Goal: Task Accomplishment & Management: Complete application form

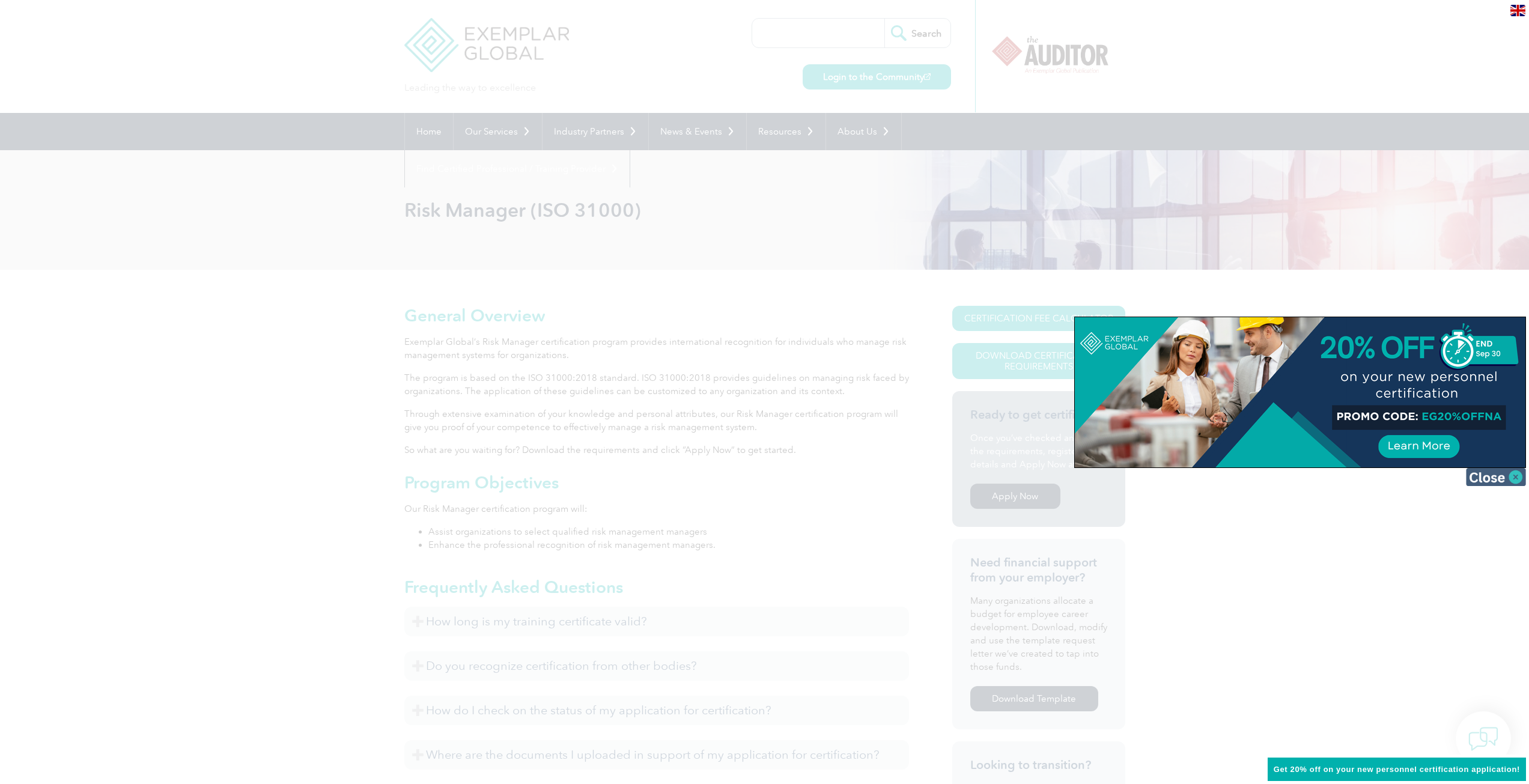
click at [1502, 482] on img at bounding box center [1495, 477] width 60 height 18
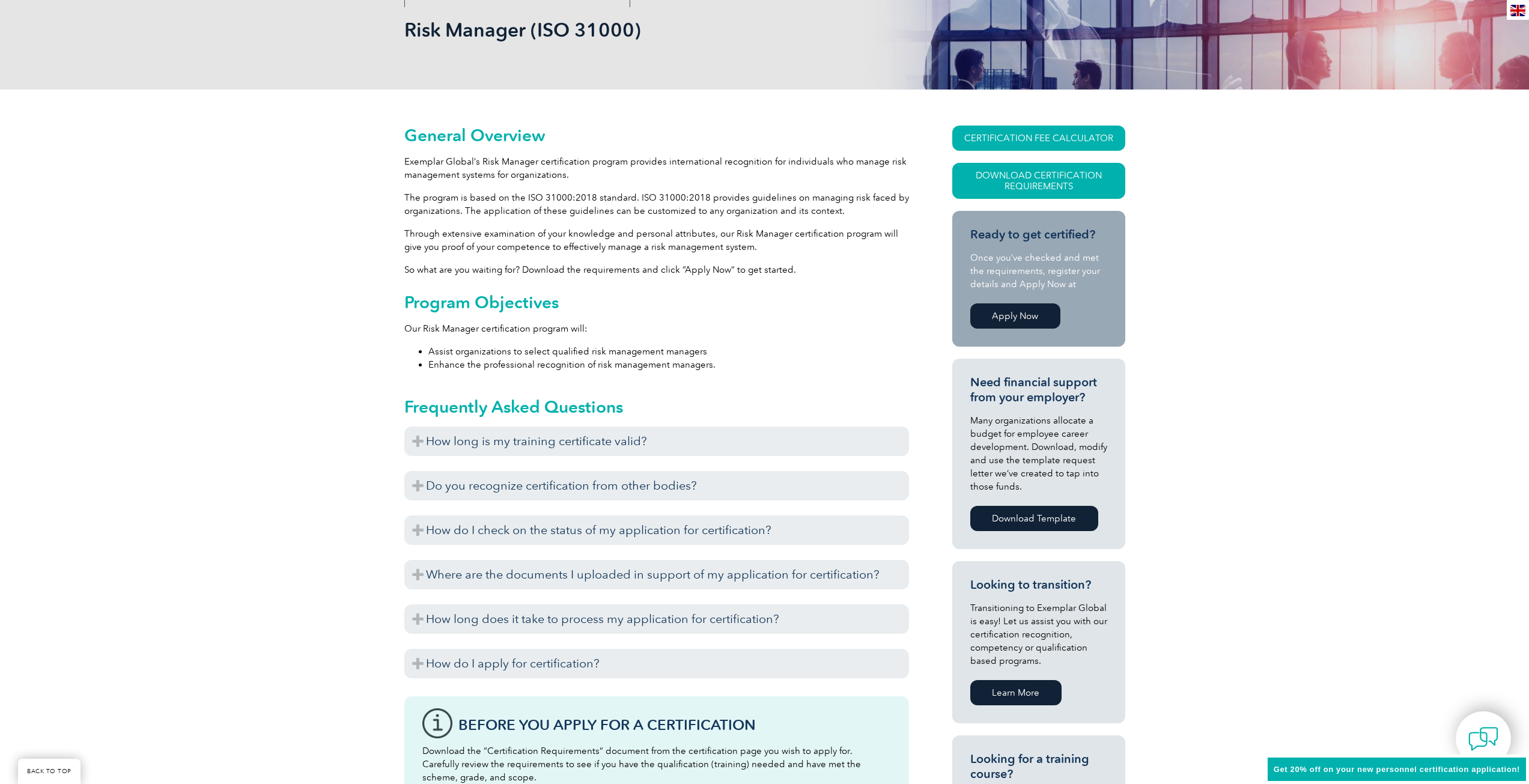
scroll to position [240, 0]
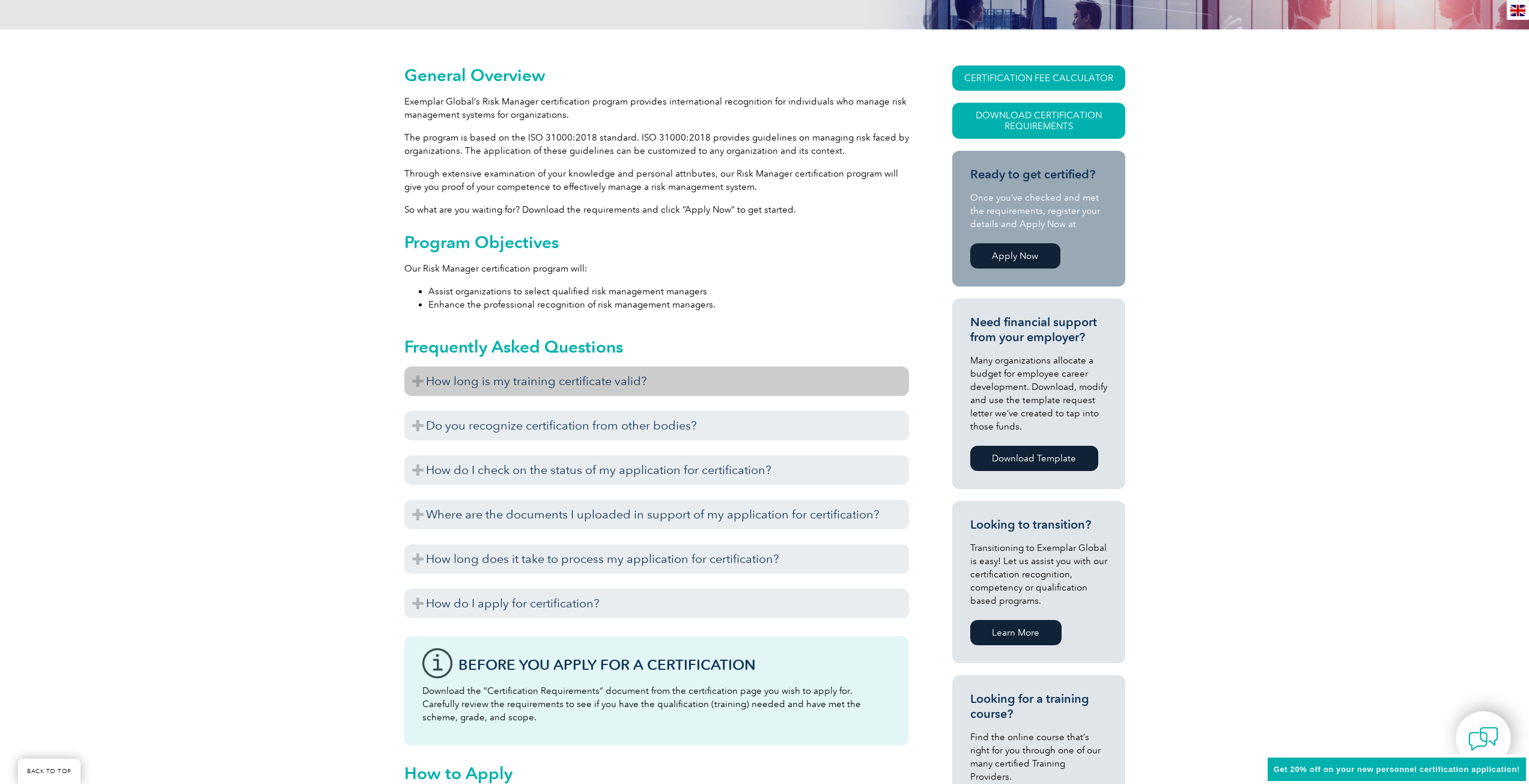
click at [439, 388] on h3 "How long is my training certificate valid?" at bounding box center [656, 381] width 505 height 30
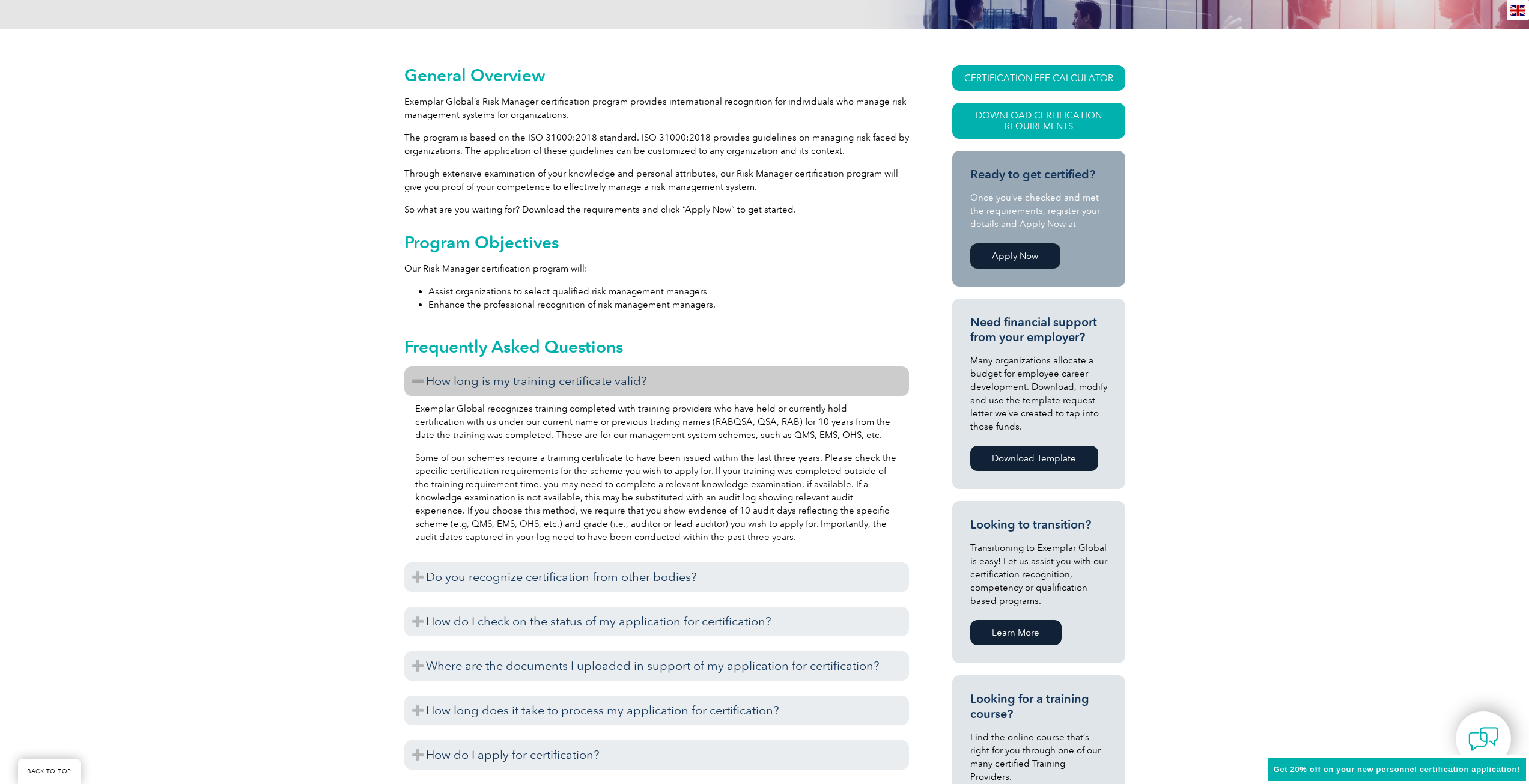
click at [439, 386] on h3 "How long is my training certificate valid?" at bounding box center [656, 381] width 505 height 30
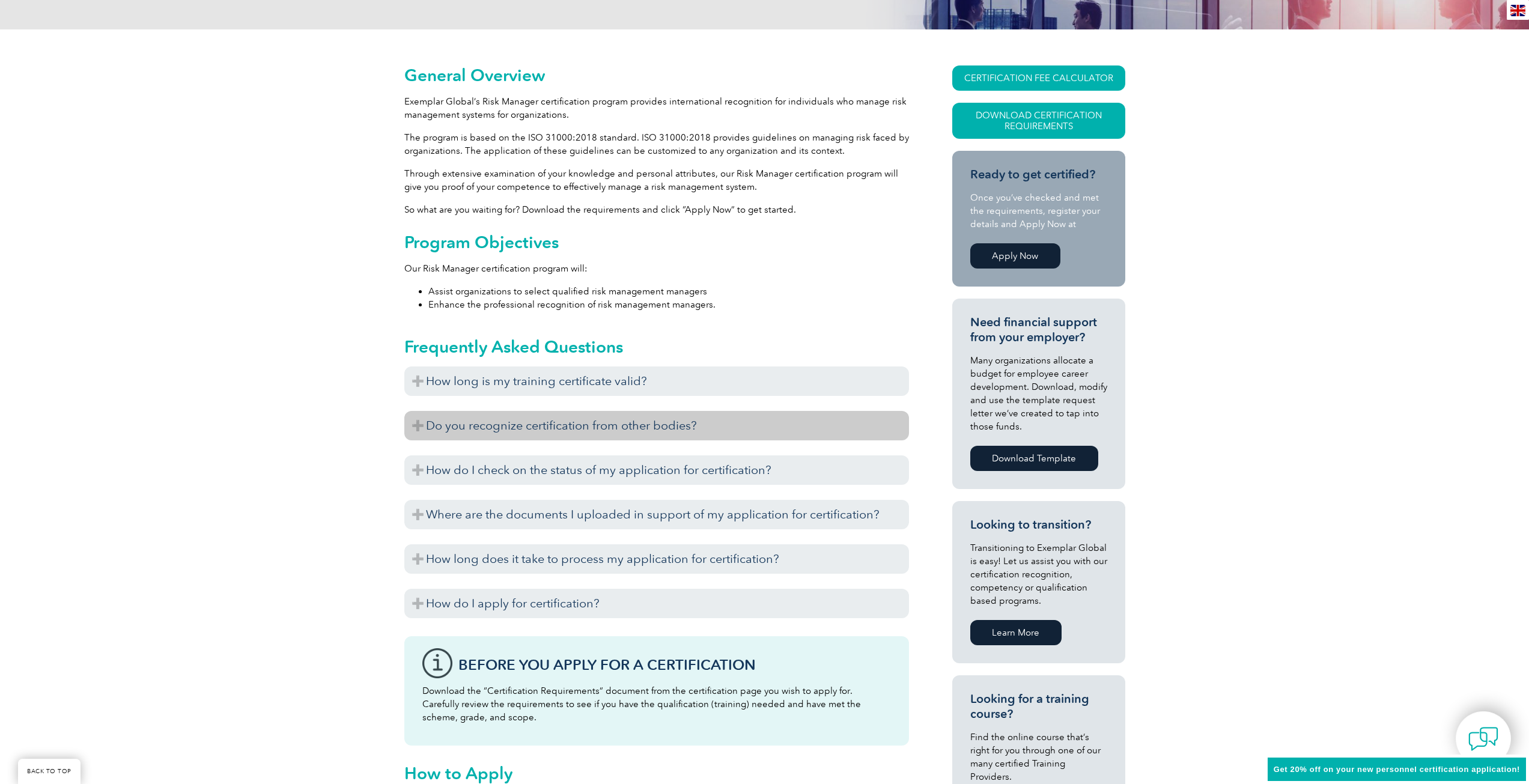
click at [486, 430] on h3 "Do you recognize certification from other bodies?" at bounding box center [656, 425] width 505 height 30
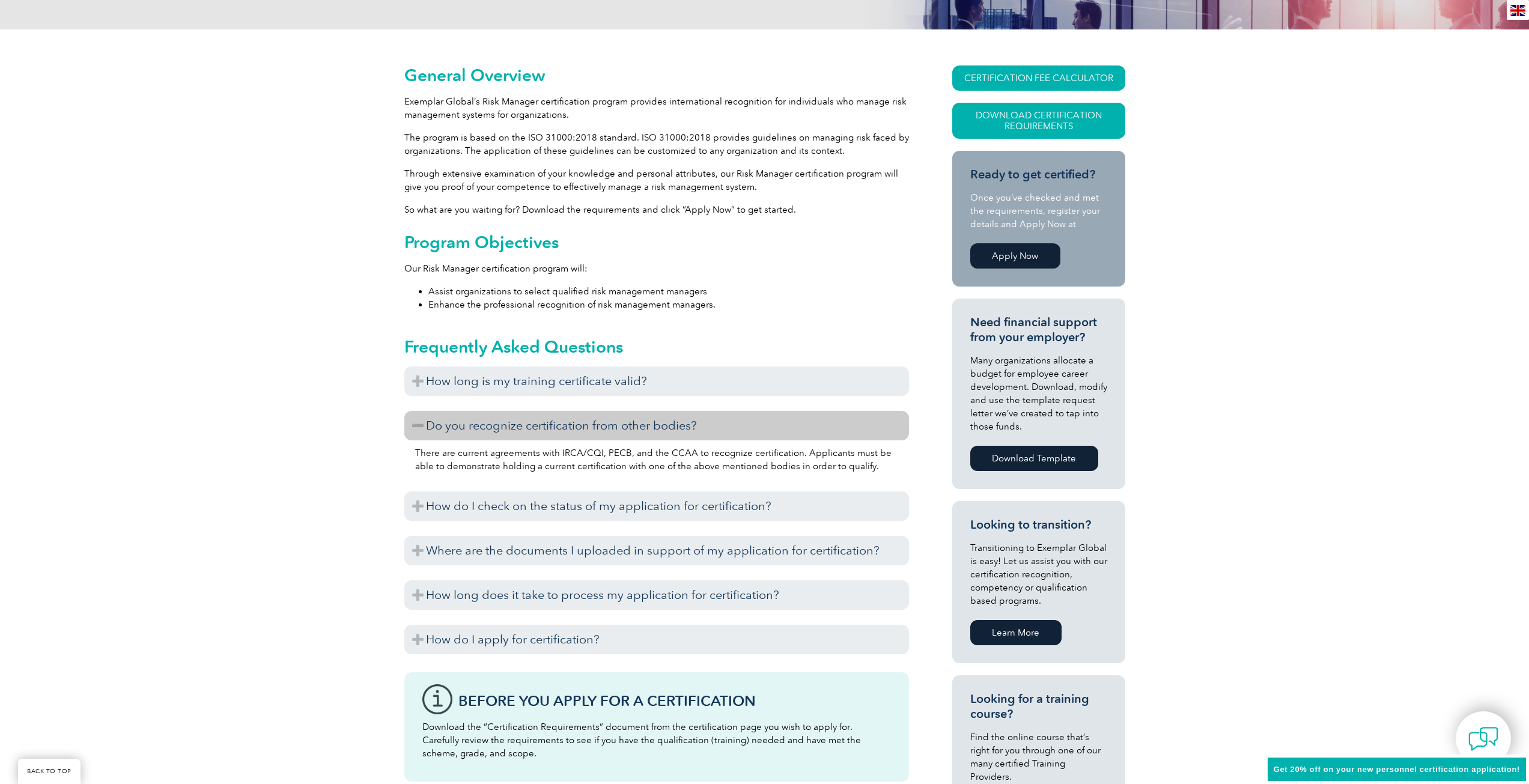
click at [486, 422] on h3 "Do you recognize certification from other bodies?" at bounding box center [656, 425] width 505 height 30
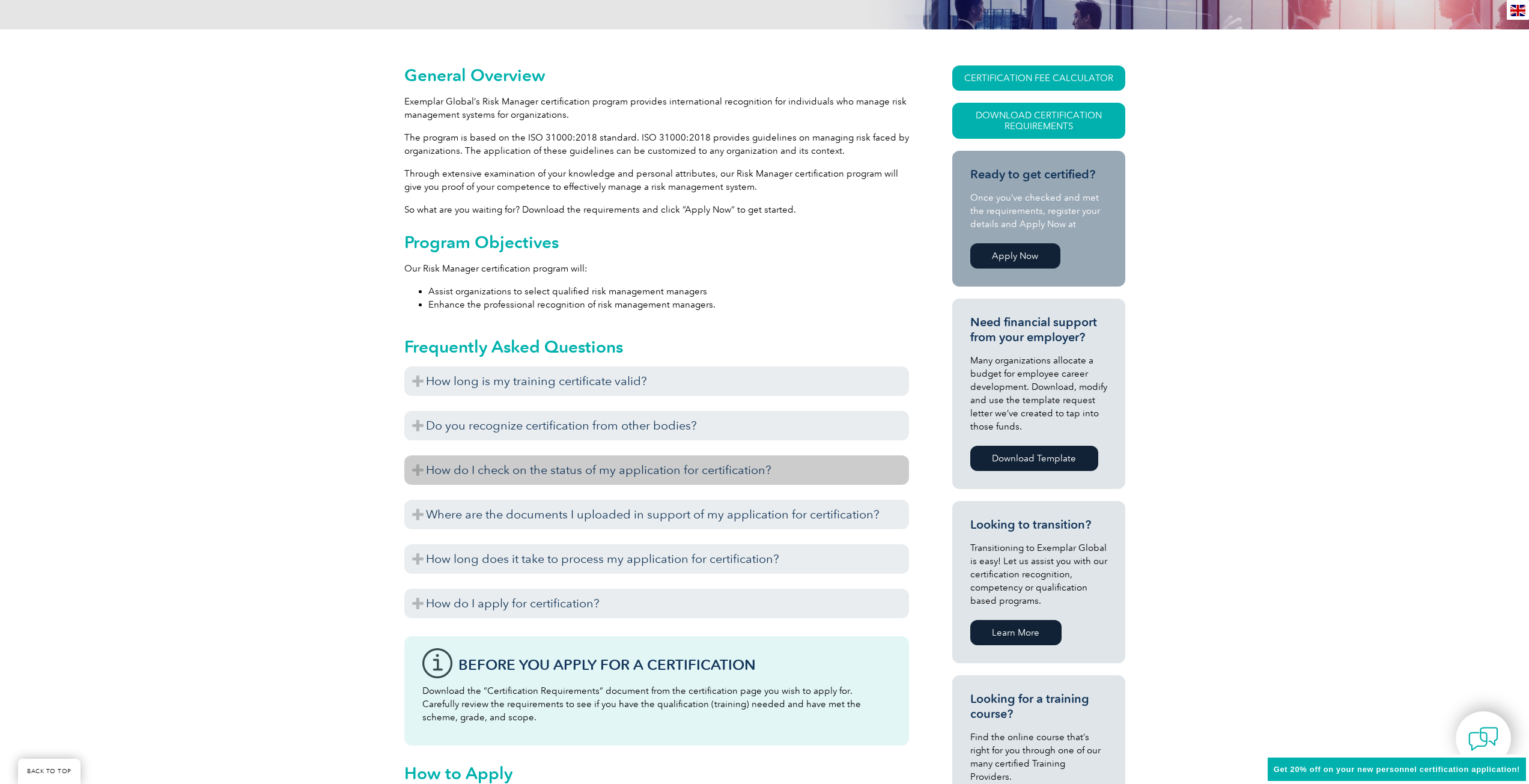
click at [482, 467] on h3 "How do I check on the status of my application for certification?" at bounding box center [656, 470] width 505 height 30
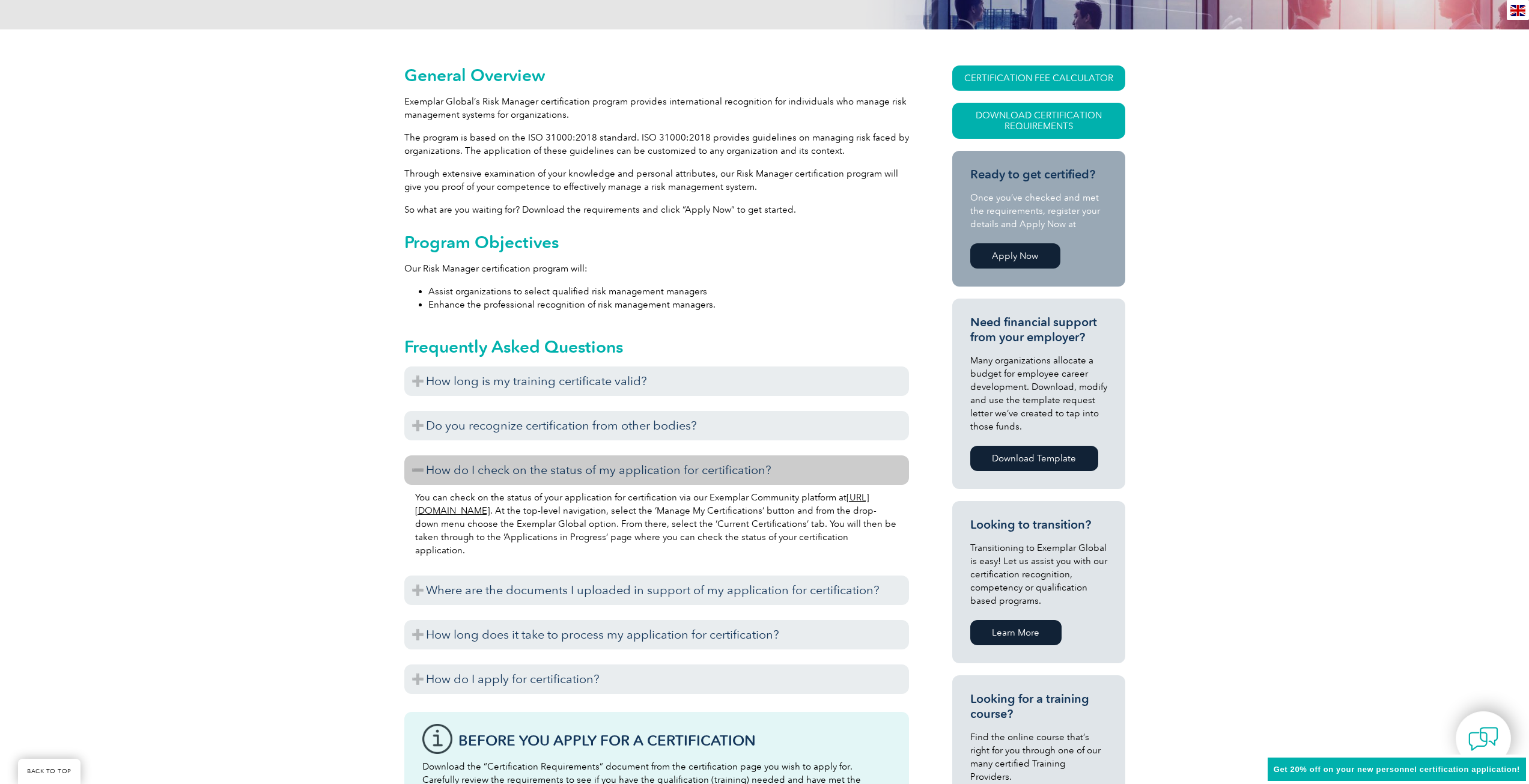
click at [482, 463] on h3 "How do I check on the status of my application for certification?" at bounding box center [656, 470] width 505 height 30
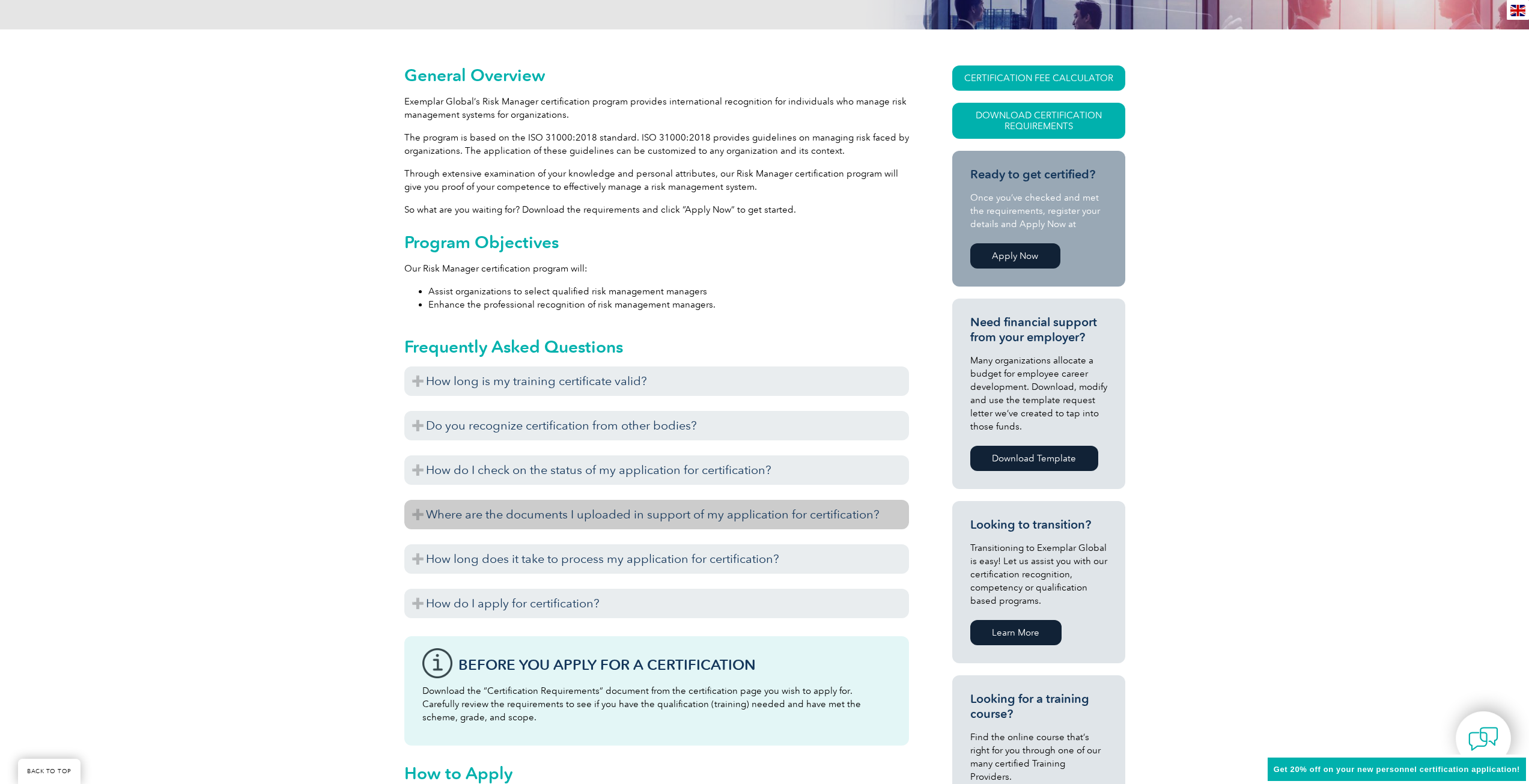
click at [514, 524] on h3 "Where are the documents I uploaded in support of my application for certificati…" at bounding box center [656, 514] width 505 height 30
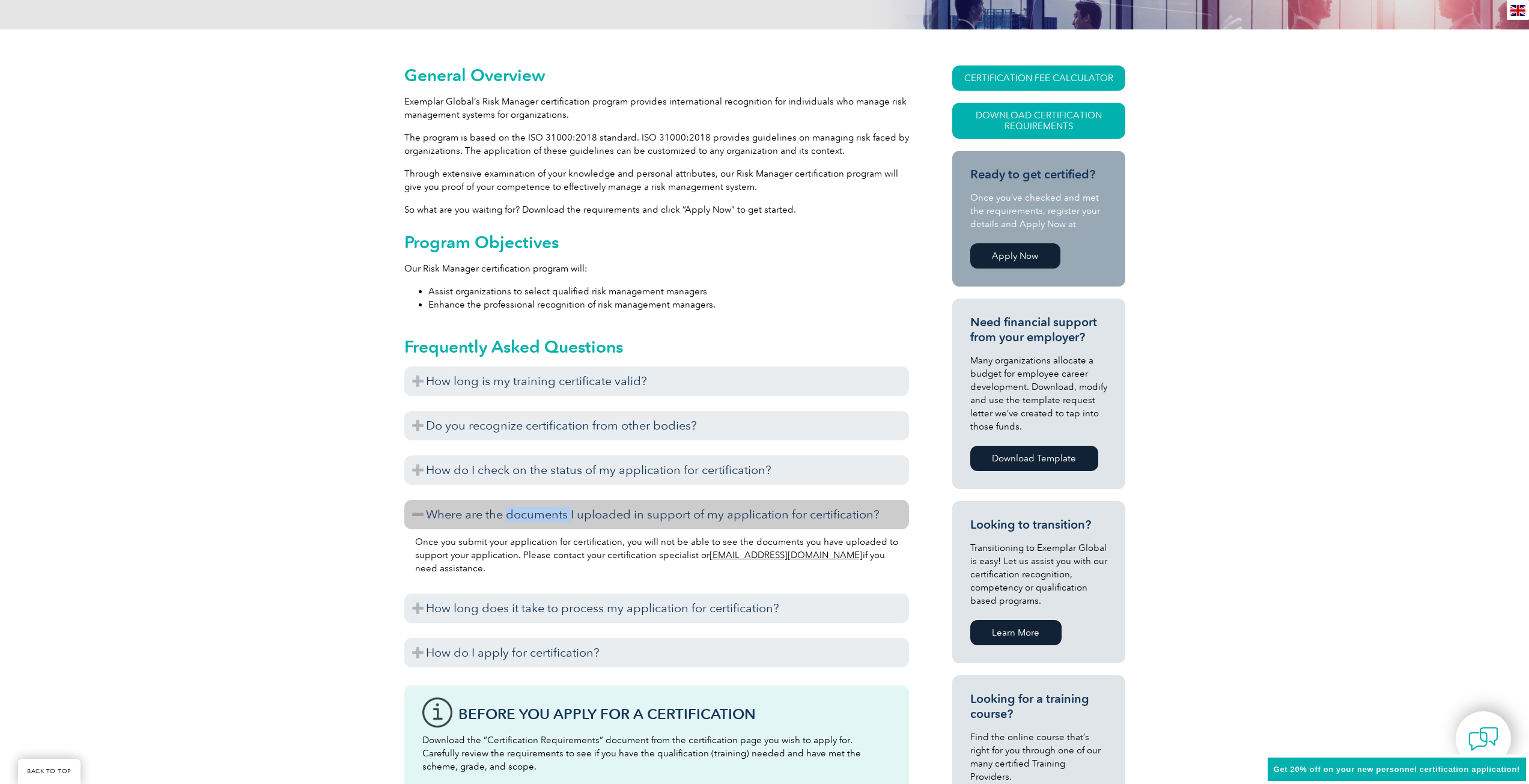
click at [514, 524] on h3 "Where are the documents I uploaded in support of my application for certificati…" at bounding box center [656, 514] width 505 height 30
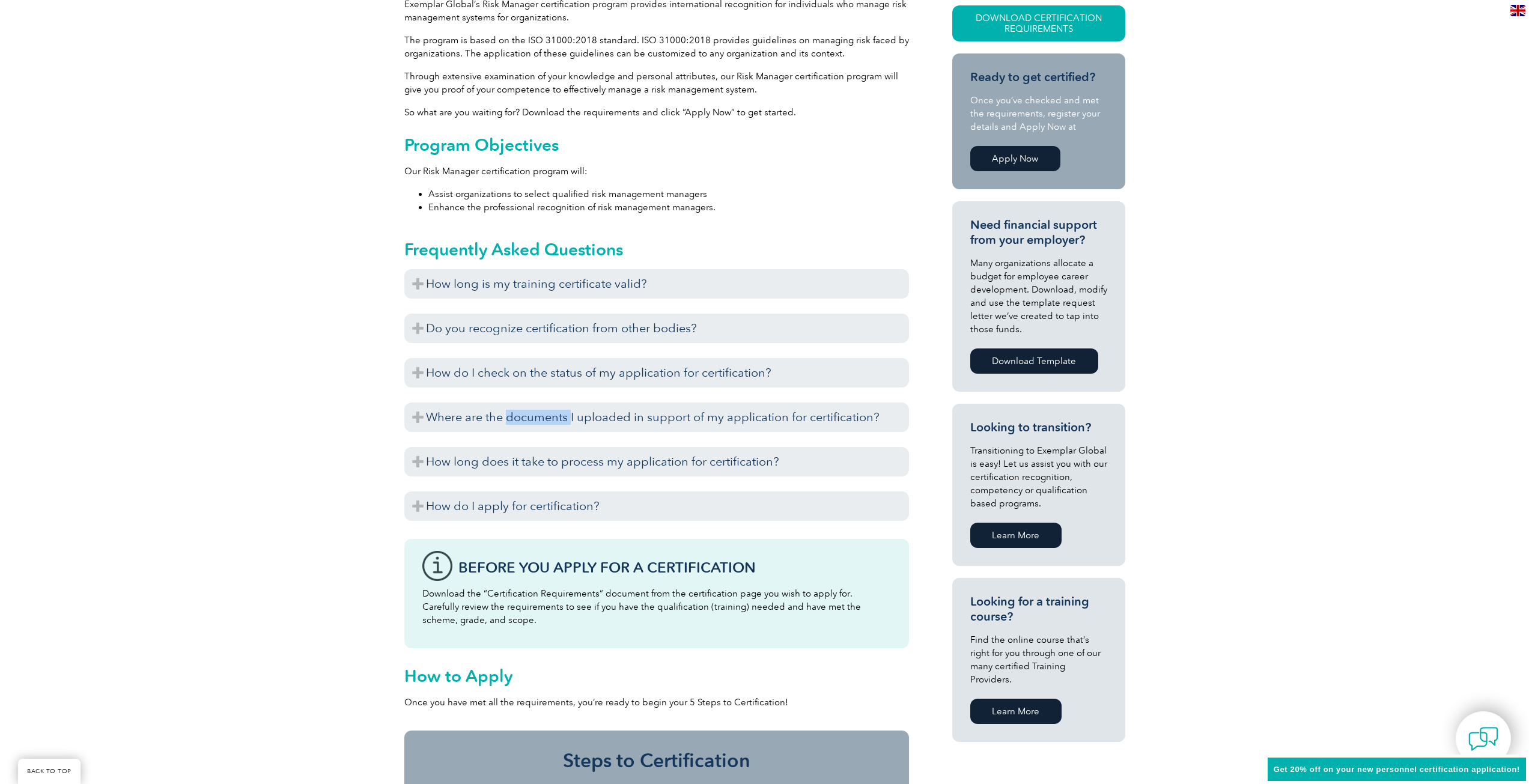
scroll to position [361, 0]
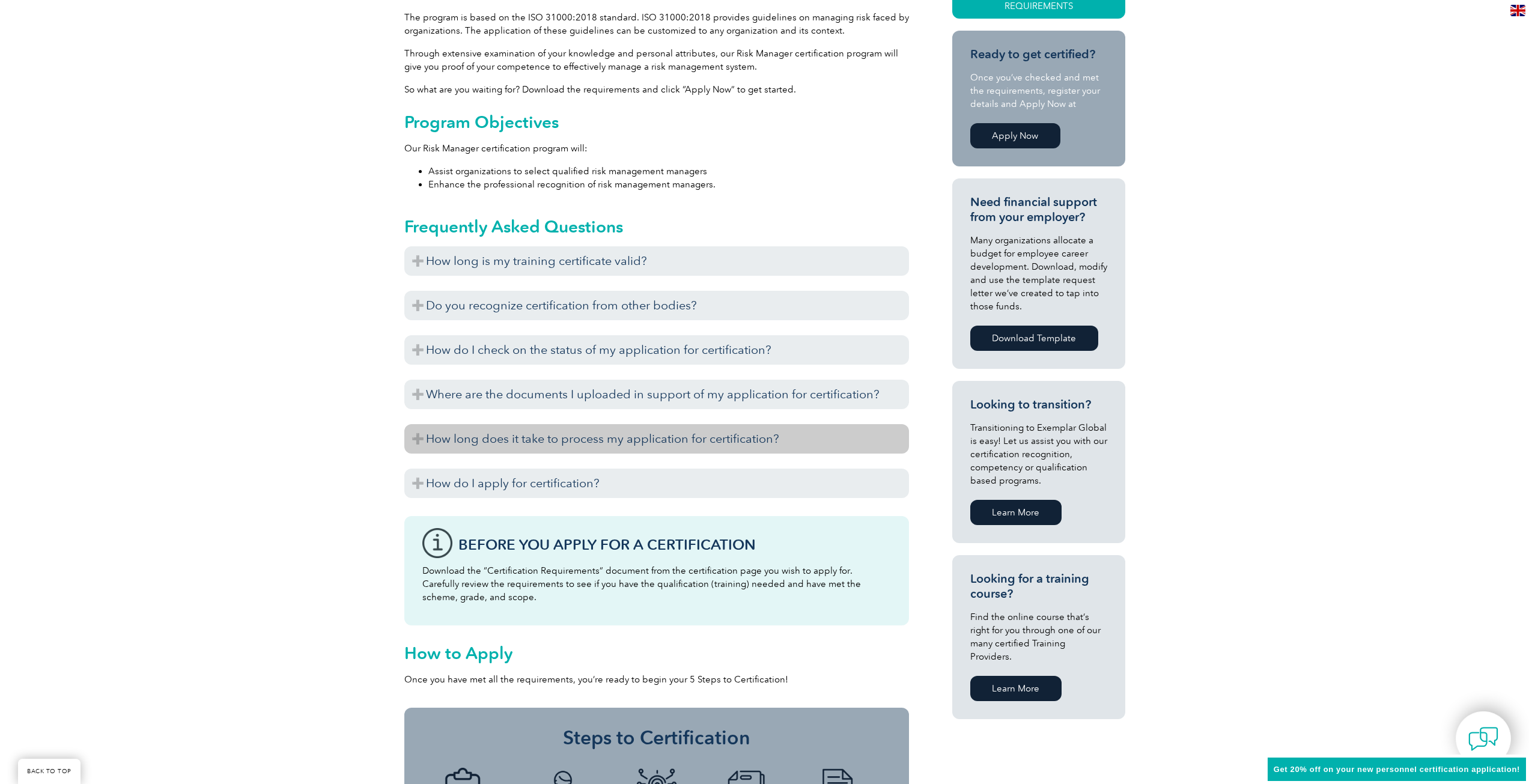
click at [528, 440] on h3 "How long does it take to process my application for certification?" at bounding box center [656, 438] width 505 height 30
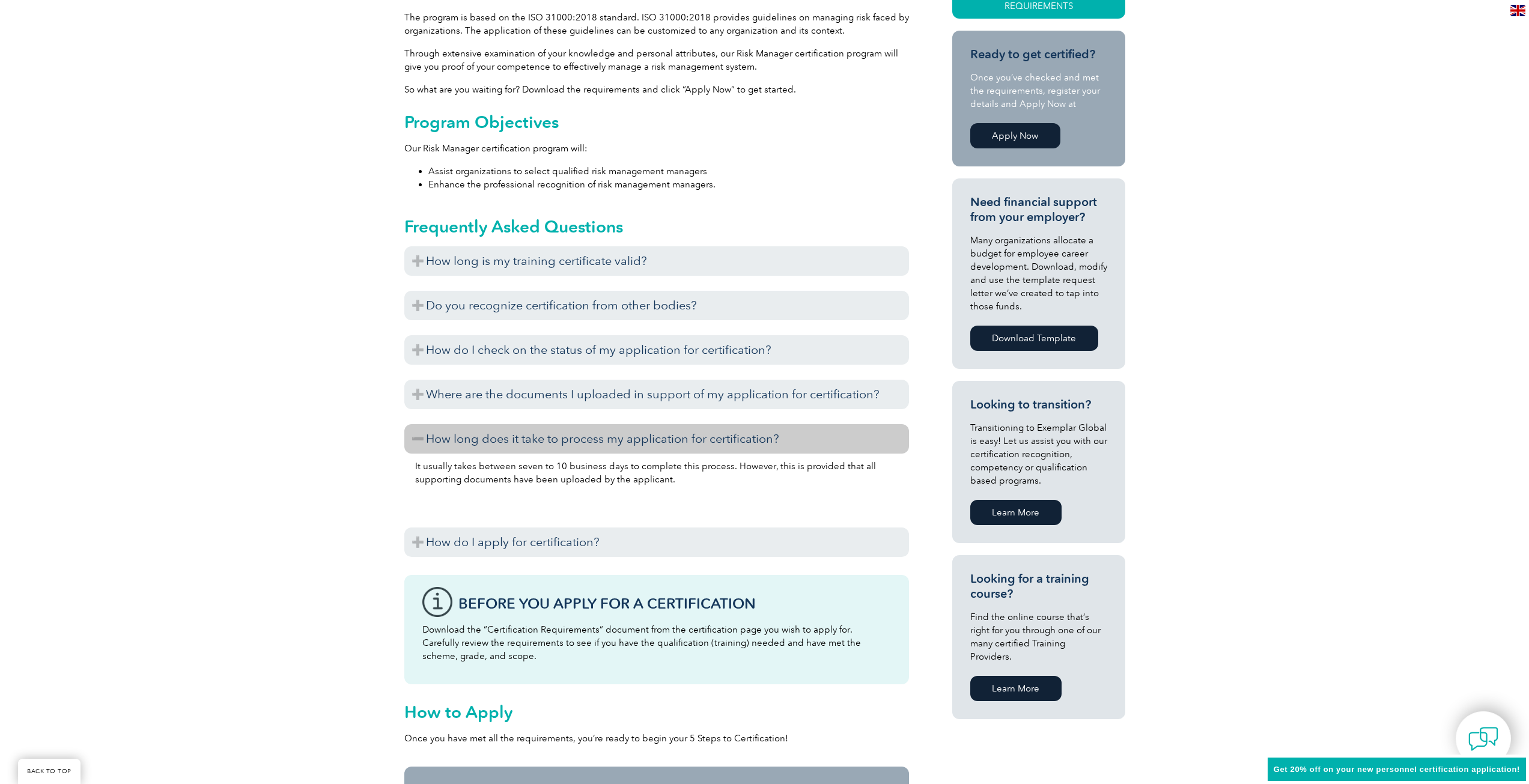
click at [522, 444] on h3 "How long does it take to process my application for certification?" at bounding box center [656, 438] width 505 height 30
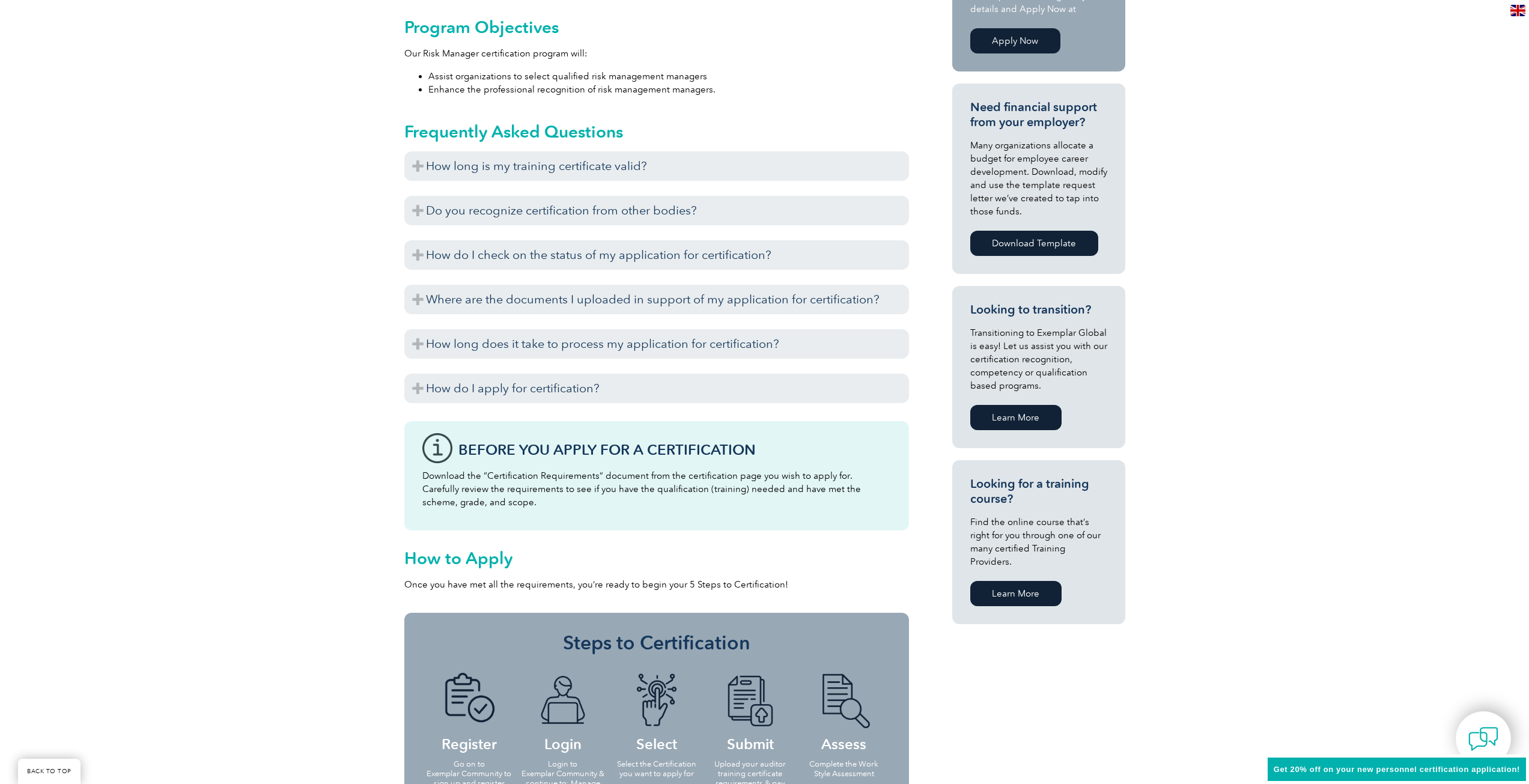
scroll to position [481, 0]
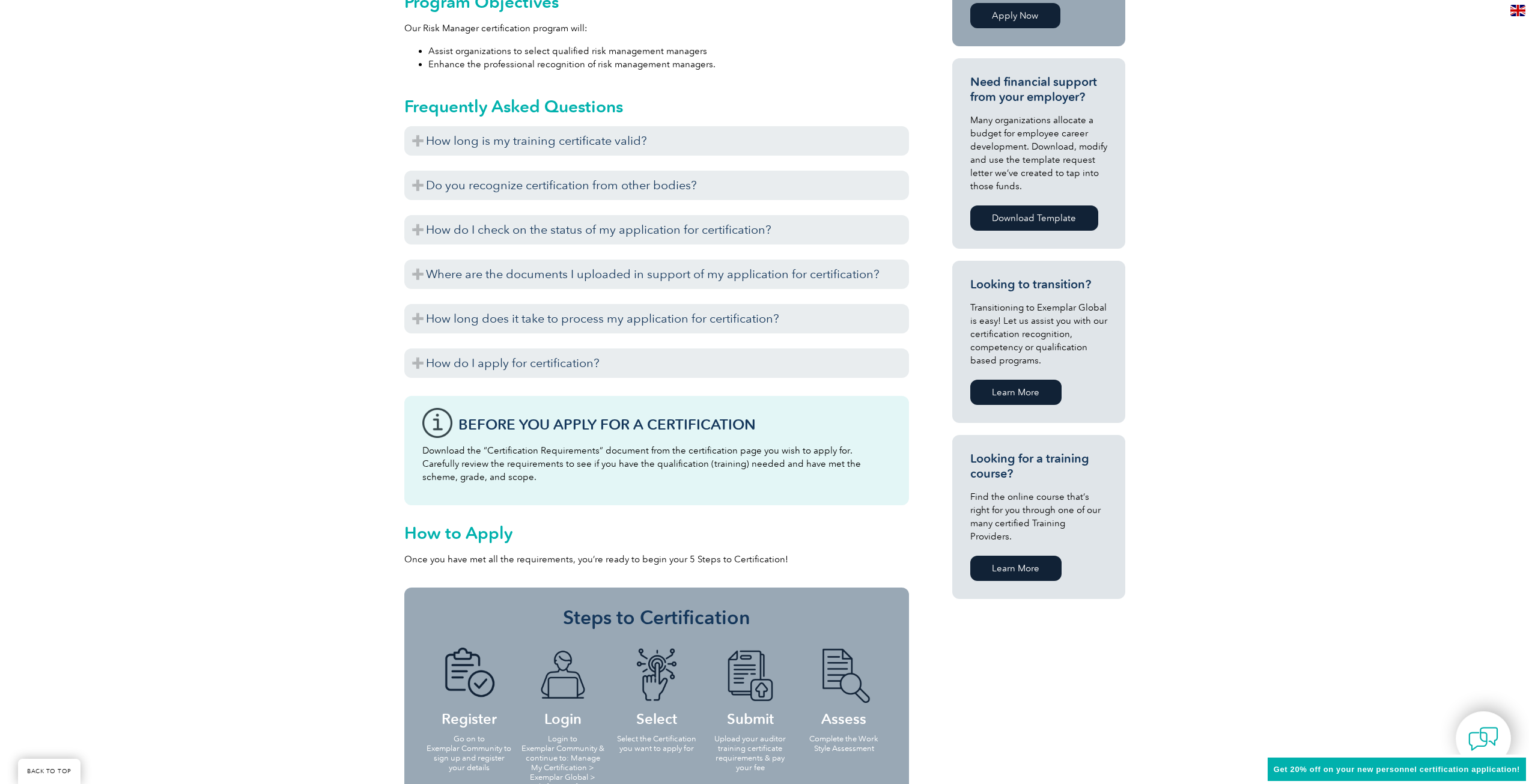
drag, startPoint x: 766, startPoint y: 472, endPoint x: 593, endPoint y: 486, distance: 173.6
click at [593, 486] on div "Before You Apply For a Certification Download the “Certification Requirements” …" at bounding box center [656, 451] width 505 height 109
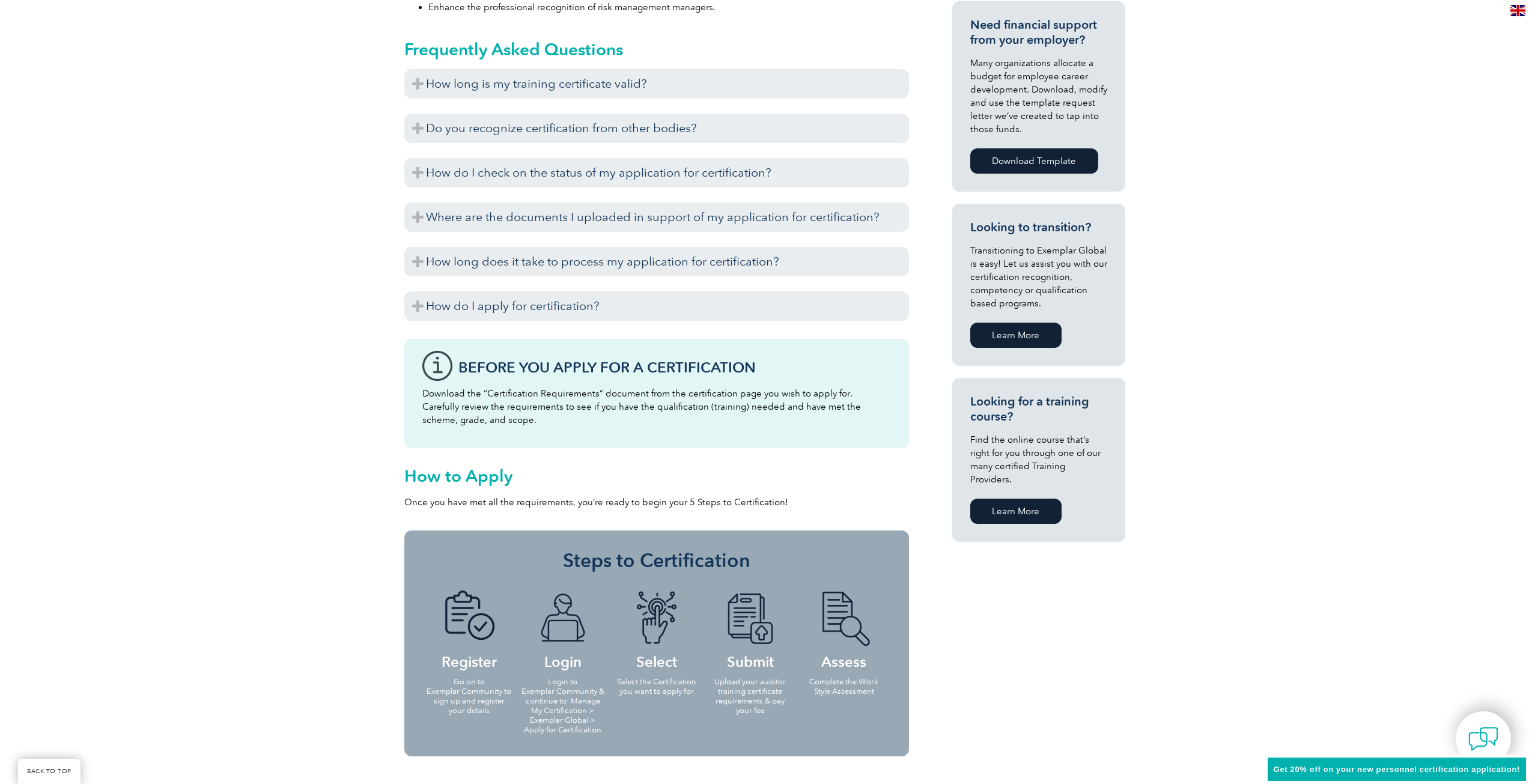
scroll to position [541, 0]
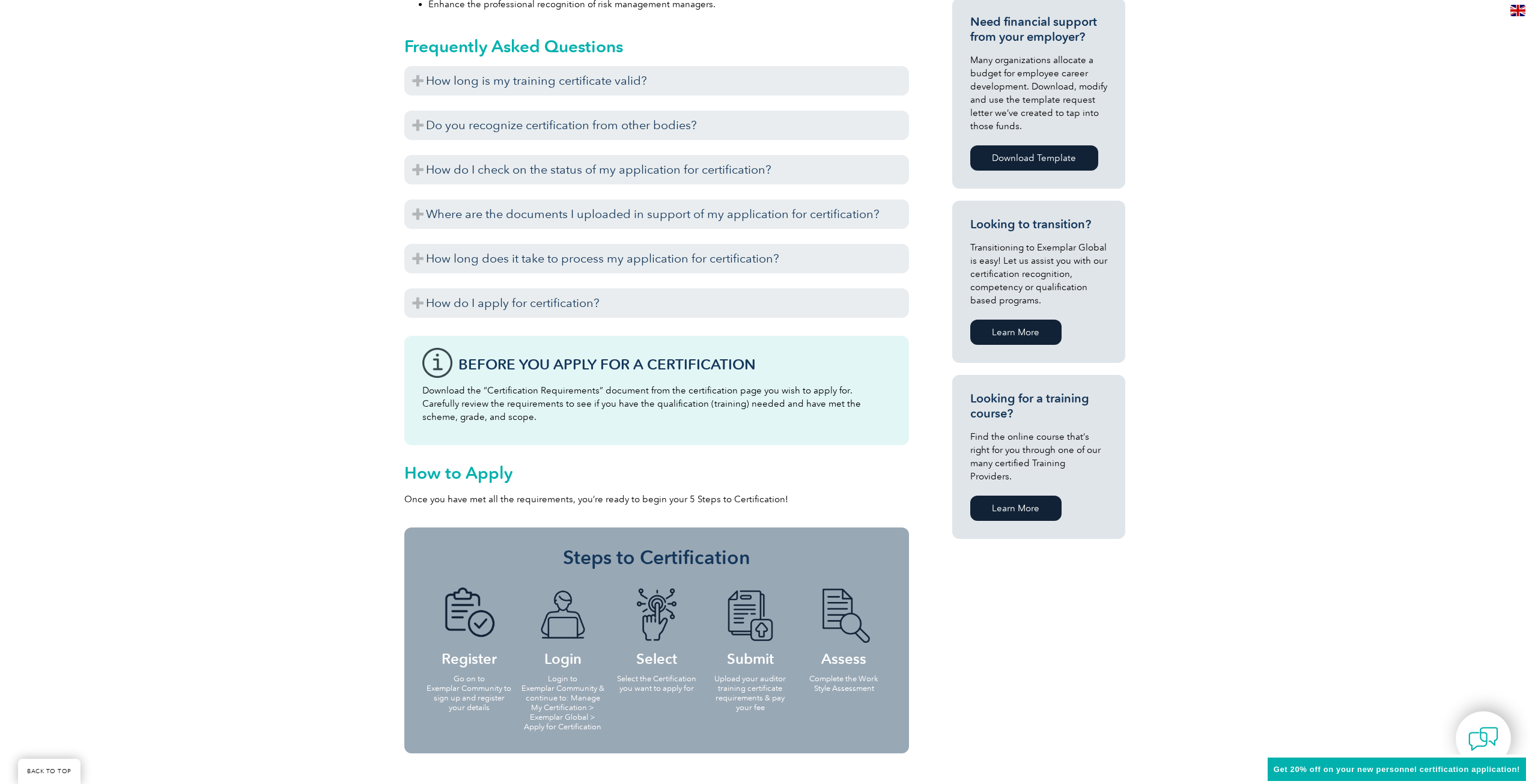
click at [570, 354] on div "Before You Apply For a Certification Download the “Certification Requirements” …" at bounding box center [656, 391] width 505 height 109
click at [446, 361] on div "Before You Apply For a Certification Download the “Certification Requirements” …" at bounding box center [656, 391] width 505 height 109
click at [514, 399] on p "Download the “Certification Requirements” document from the certification page …" at bounding box center [656, 403] width 468 height 39
click at [548, 392] on p "Download the “Certification Requirements” document from the certification page …" at bounding box center [656, 403] width 468 height 39
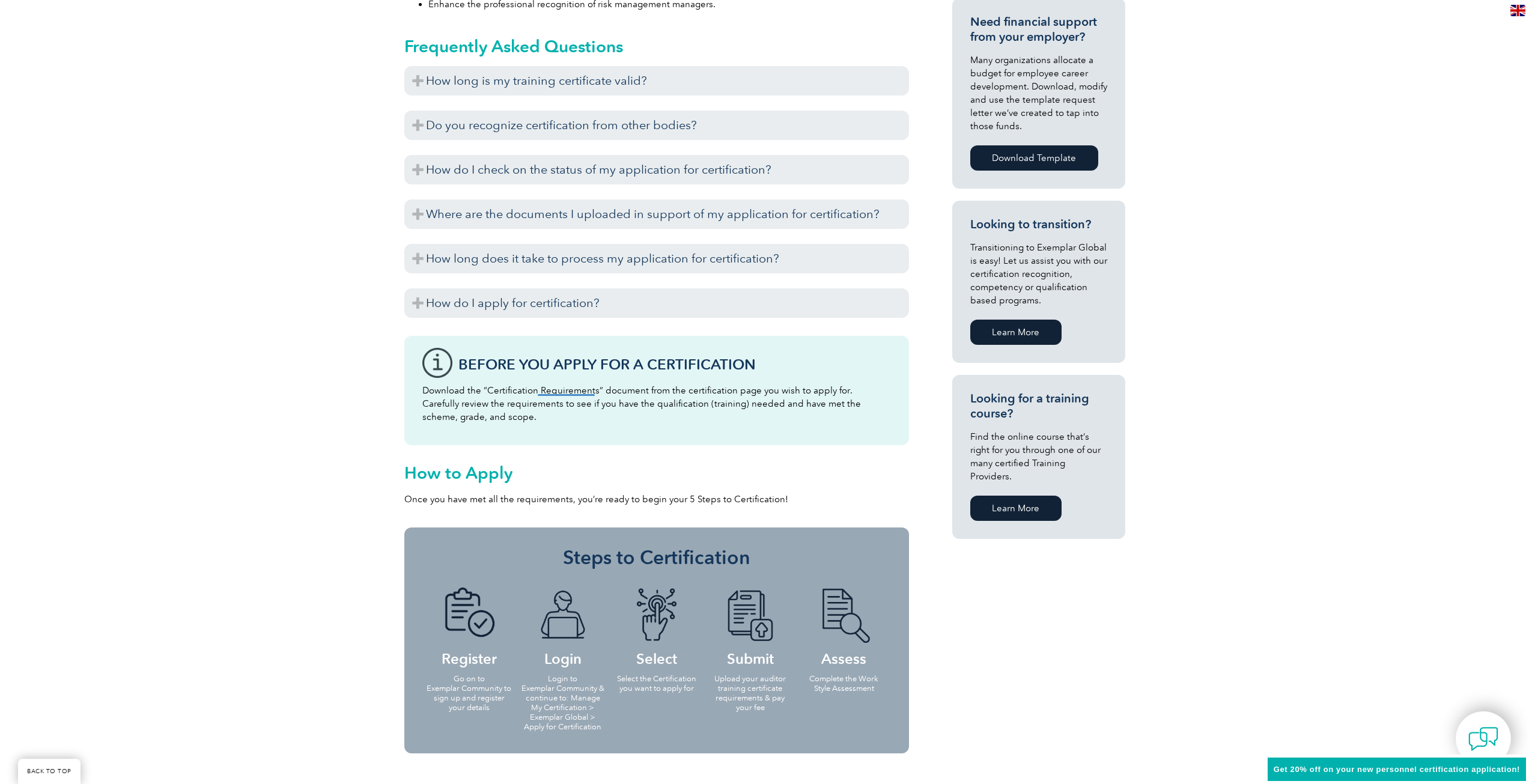
click at [536, 411] on p "Download the “Certification Requirements” document from the certification page …" at bounding box center [656, 403] width 468 height 39
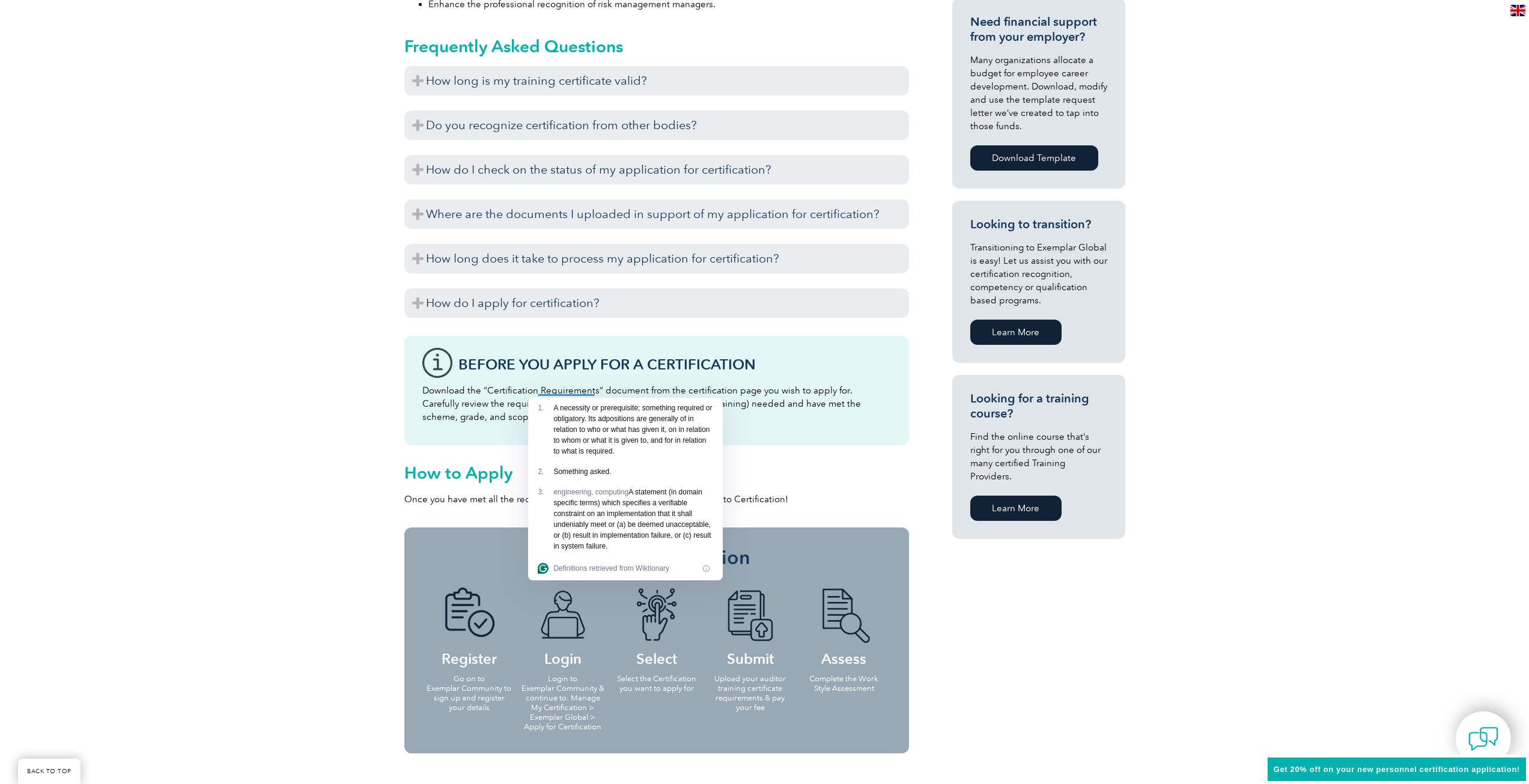
click at [757, 390] on p "Download the “Certification Requirements” document from the certification page …" at bounding box center [656, 403] width 468 height 39
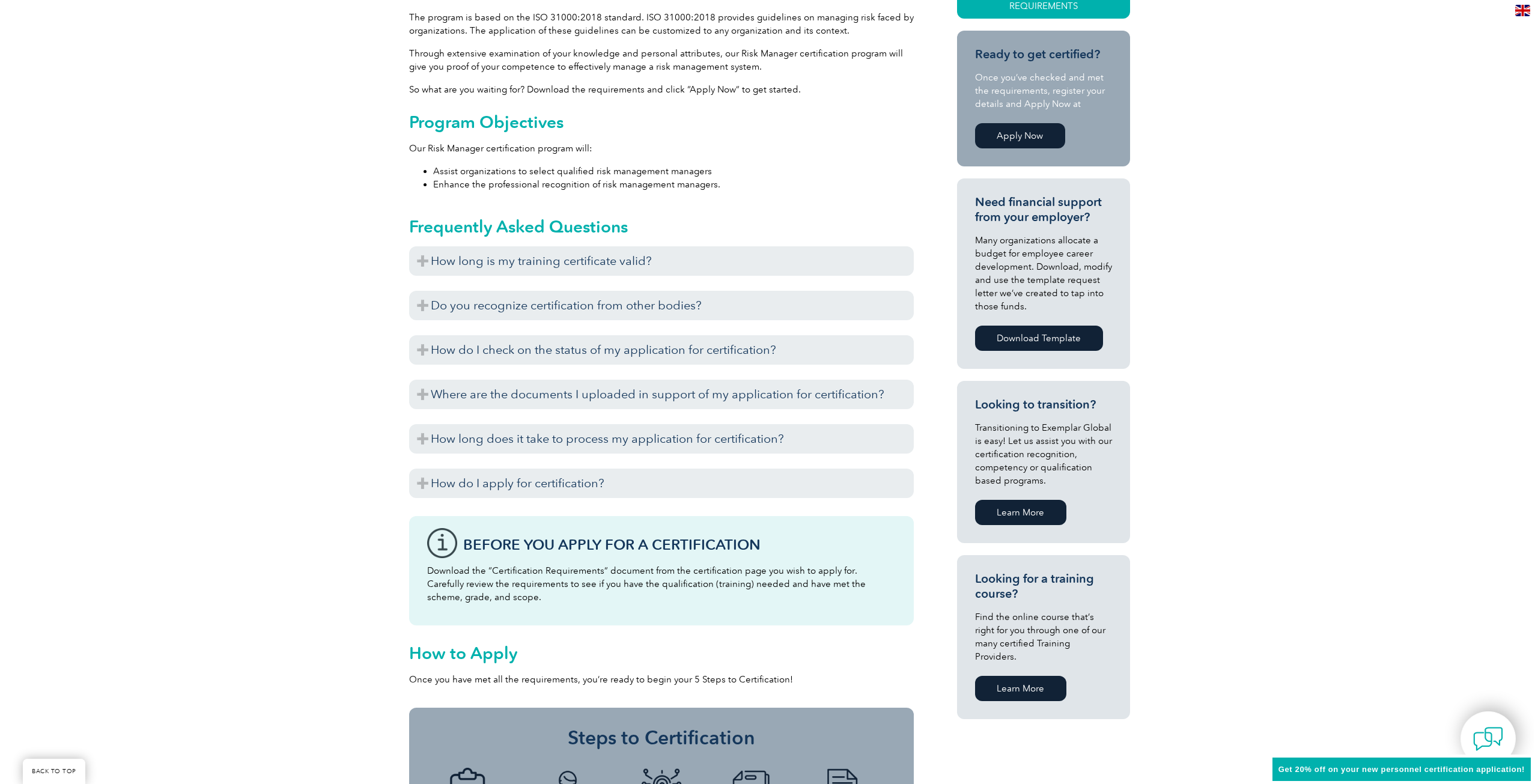
scroll to position [0, 0]
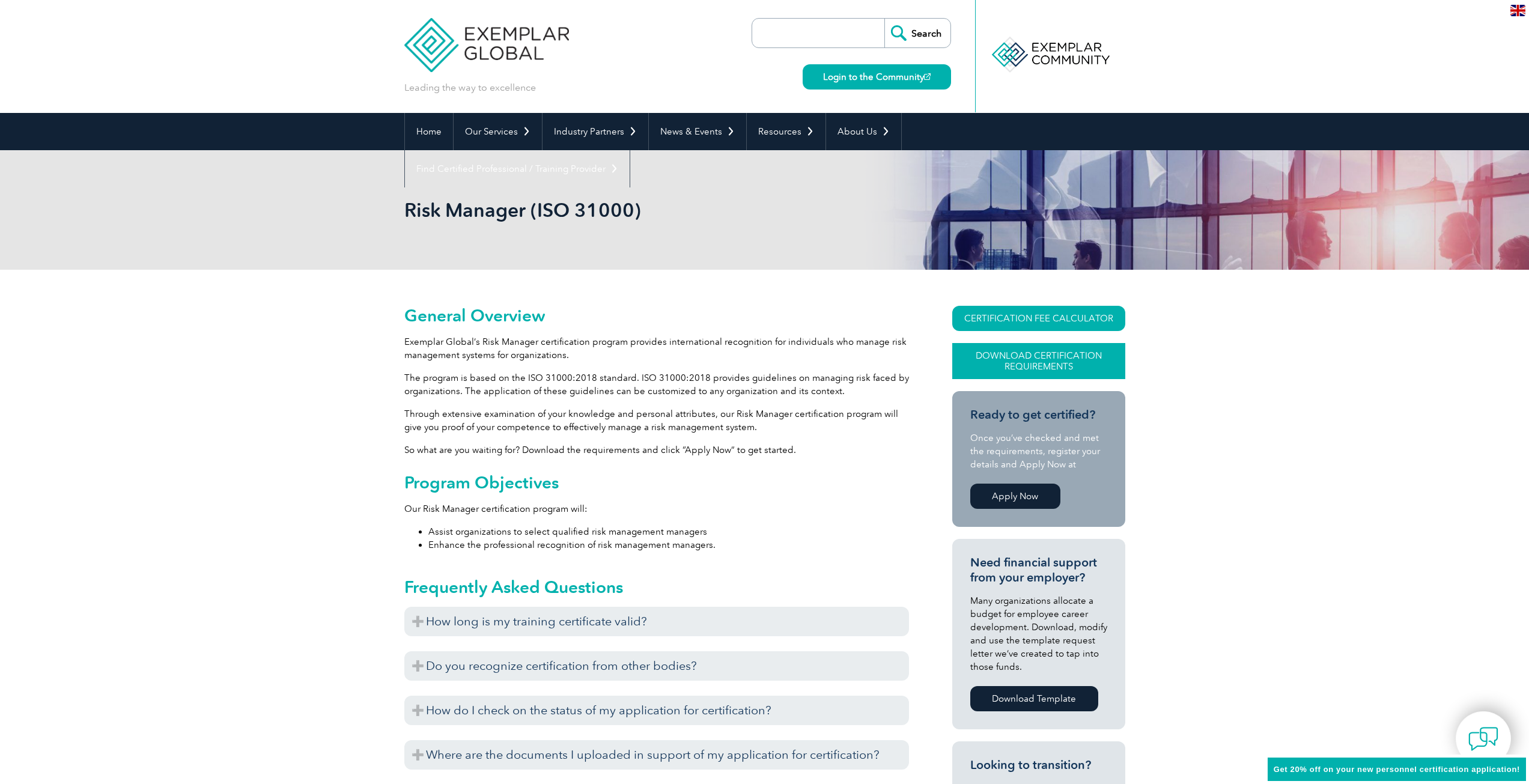
click at [1041, 363] on link "Download Certification Requirements" at bounding box center [1039, 361] width 173 height 36
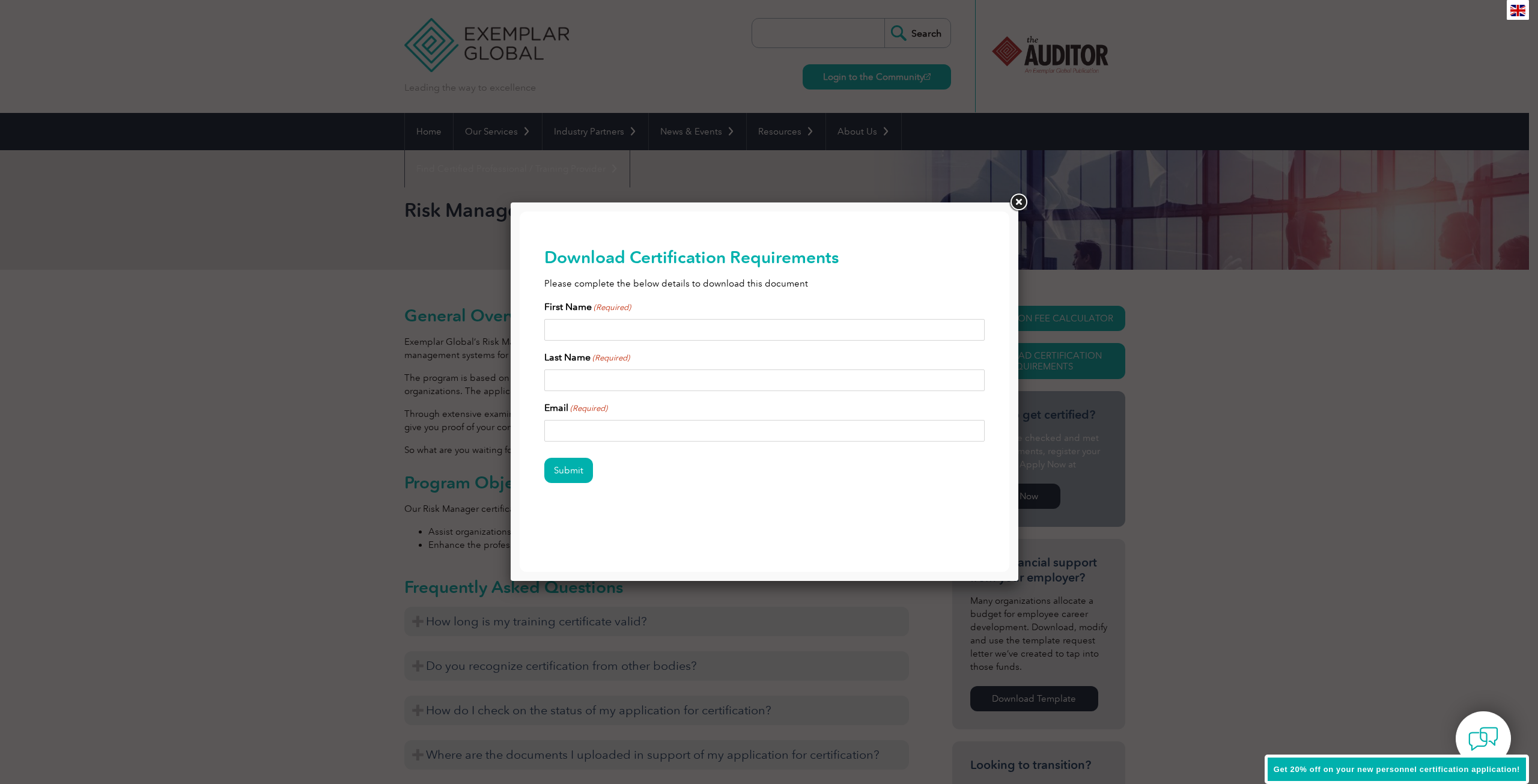
click at [616, 337] on input "First Name (Required)" at bounding box center [765, 329] width 441 height 22
type input "Қ"
drag, startPoint x: 644, startPoint y: 365, endPoint x: 645, endPoint y: 378, distance: 13.0
click at [644, 366] on div "Last Name (Required)" at bounding box center [765, 370] width 441 height 41
drag, startPoint x: 585, startPoint y: 323, endPoint x: 591, endPoint y: 307, distance: 17.1
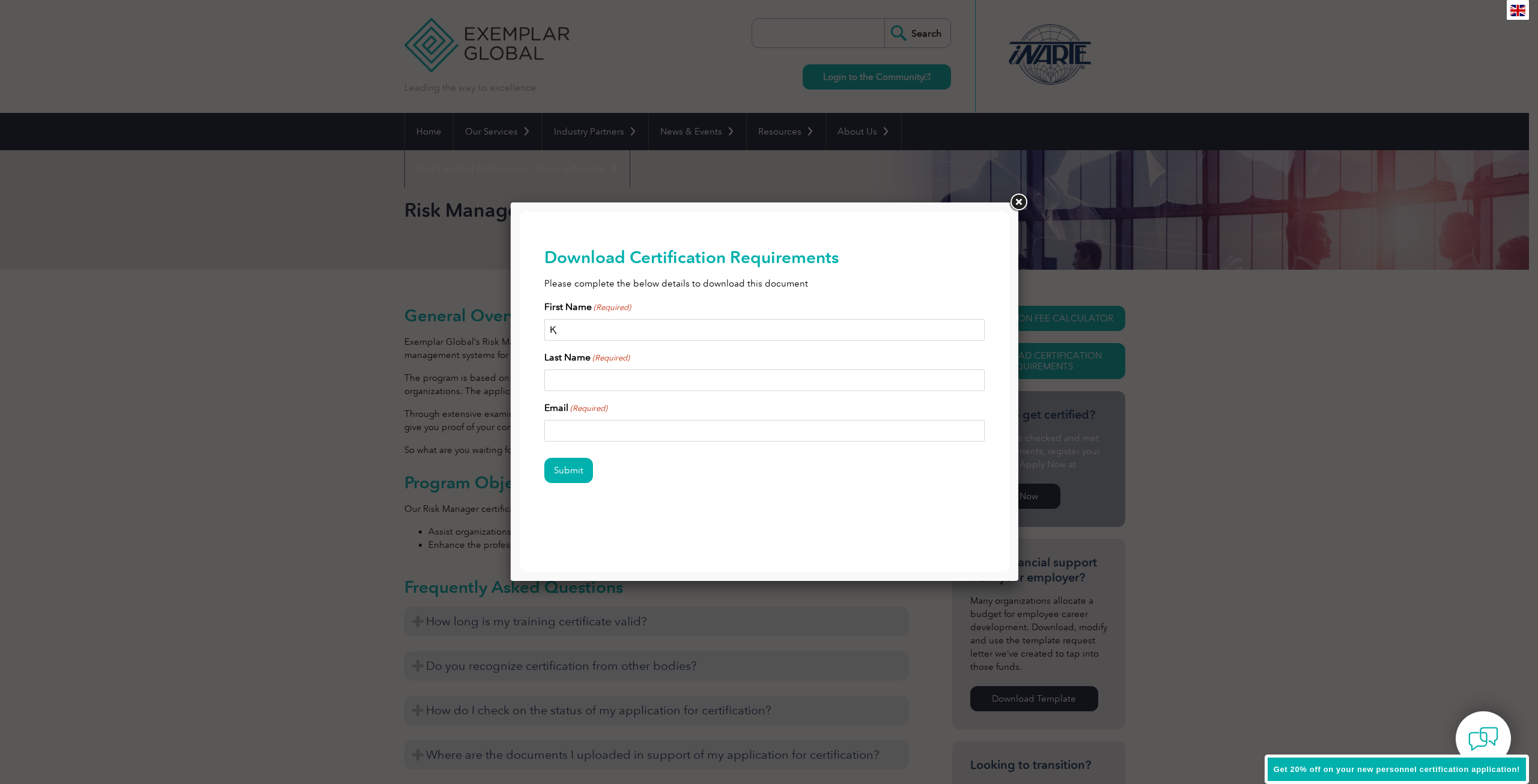
click at [587, 325] on input "Қ" at bounding box center [765, 329] width 441 height 22
type input "S"
type input "Z"
type input "[EMAIL_ADDRESS][DOMAIN_NAME]"
click at [545, 458] on input "Submit" at bounding box center [569, 470] width 49 height 25
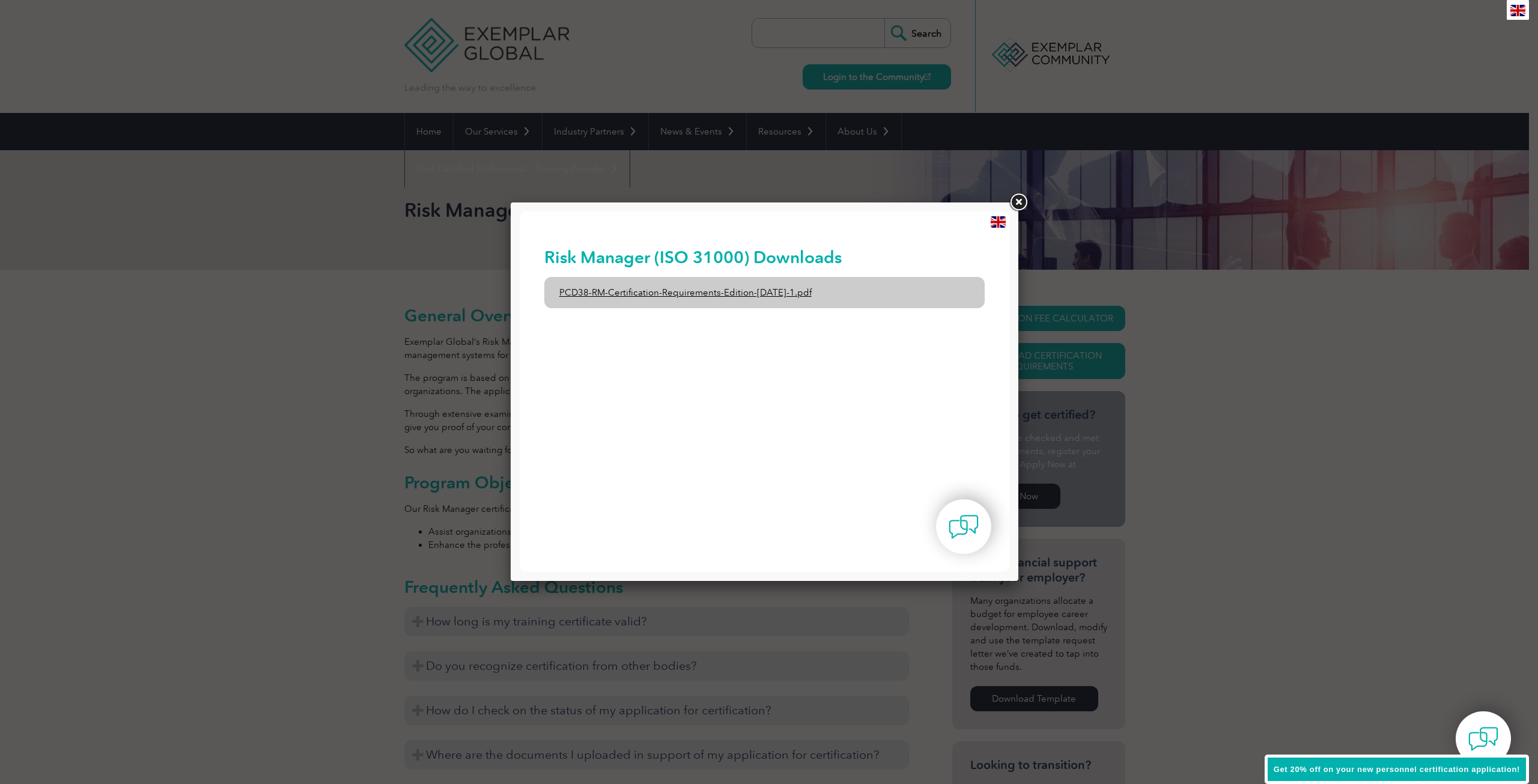
click at [686, 294] on link "PCD38-RM-Certification-Requirements-Edition-[DATE]-1.pdf" at bounding box center [765, 292] width 441 height 32
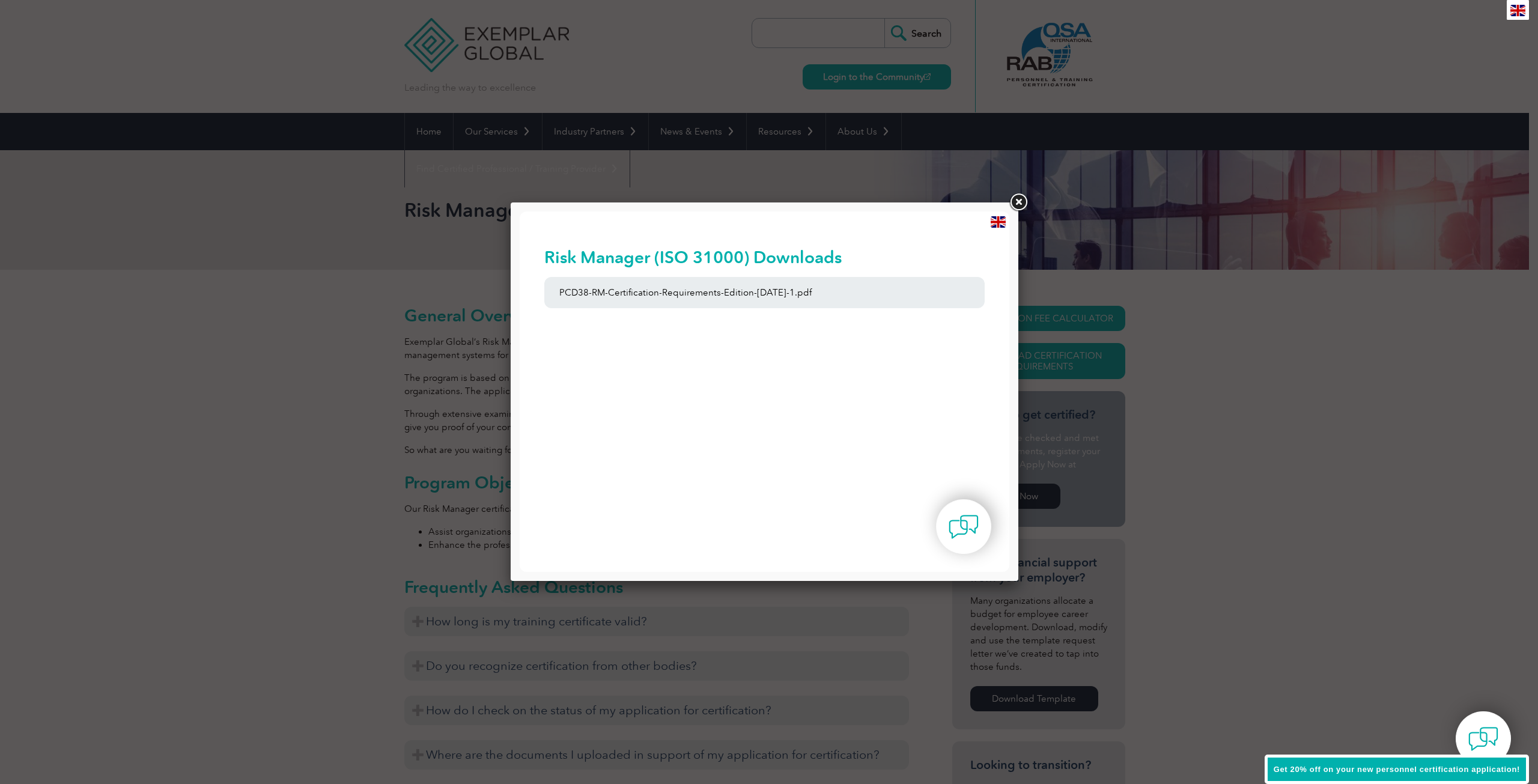
click at [1010, 206] on link at bounding box center [1018, 202] width 22 height 22
